Goal: Book appointment/travel/reservation

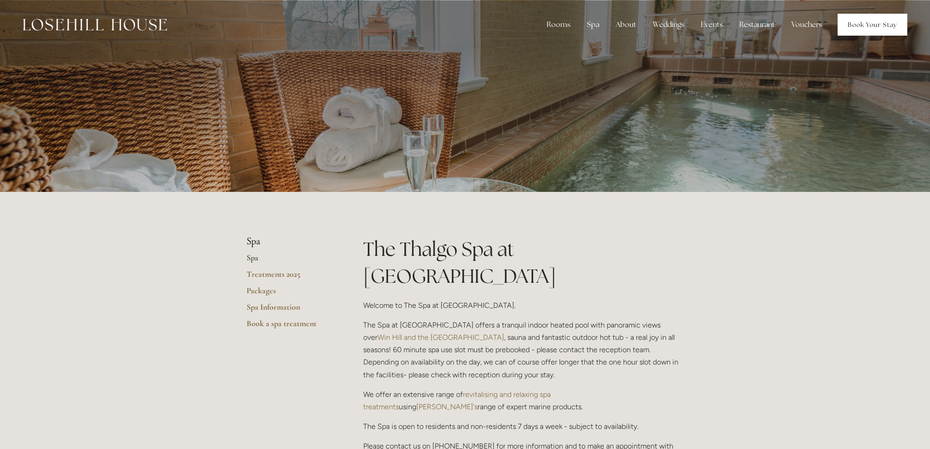
click at [866, 22] on link "Book Your Stay" at bounding box center [872, 25] width 70 height 22
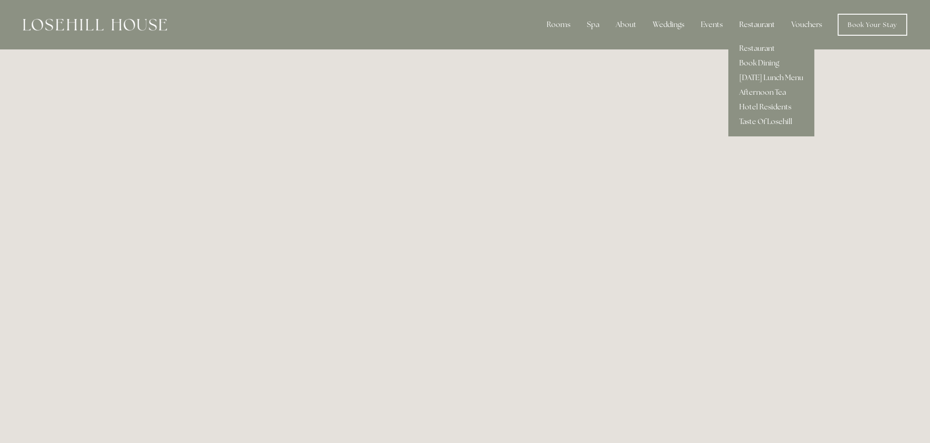
click at [736, 21] on div "Restaurant" at bounding box center [757, 25] width 50 height 18
